Goal: Transaction & Acquisition: Book appointment/travel/reservation

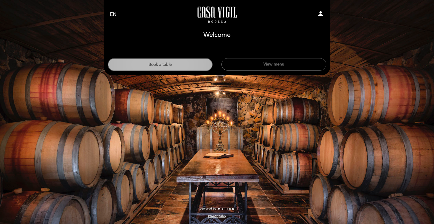
click at [154, 67] on button "Book a table" at bounding box center [160, 64] width 105 height 13
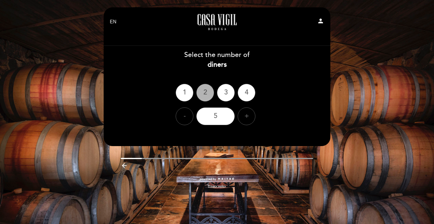
click at [206, 93] on div "2" at bounding box center [205, 93] width 18 height 18
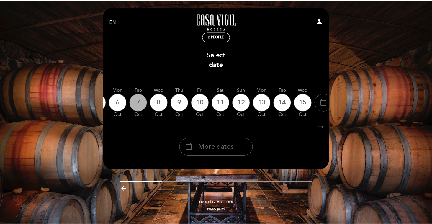
scroll to position [0, 173]
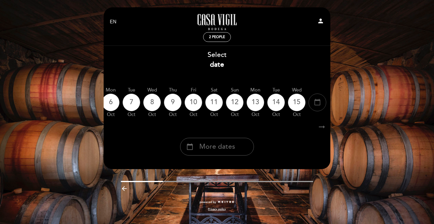
click at [316, 103] on icon "calendar_today" at bounding box center [317, 102] width 7 height 10
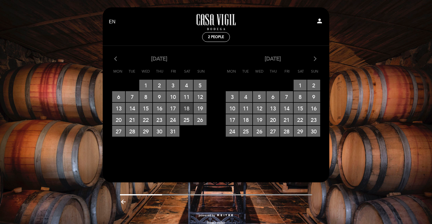
click at [182, 107] on span "18 RESERVATIONS AVAILABLE" at bounding box center [186, 108] width 13 height 11
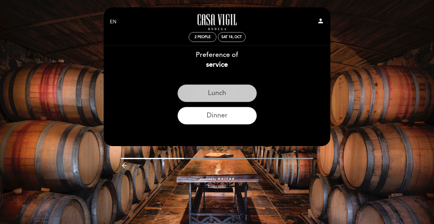
click at [222, 93] on button "Lunch" at bounding box center [216, 93] width 79 height 18
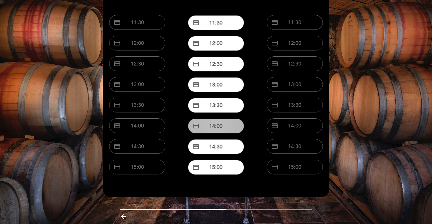
scroll to position [70, 0]
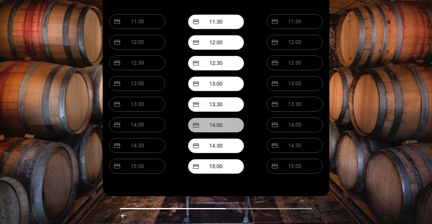
click at [214, 145] on button "credit_card 14:30" at bounding box center [216, 145] width 56 height 15
